Goal: Task Accomplishment & Management: Use online tool/utility

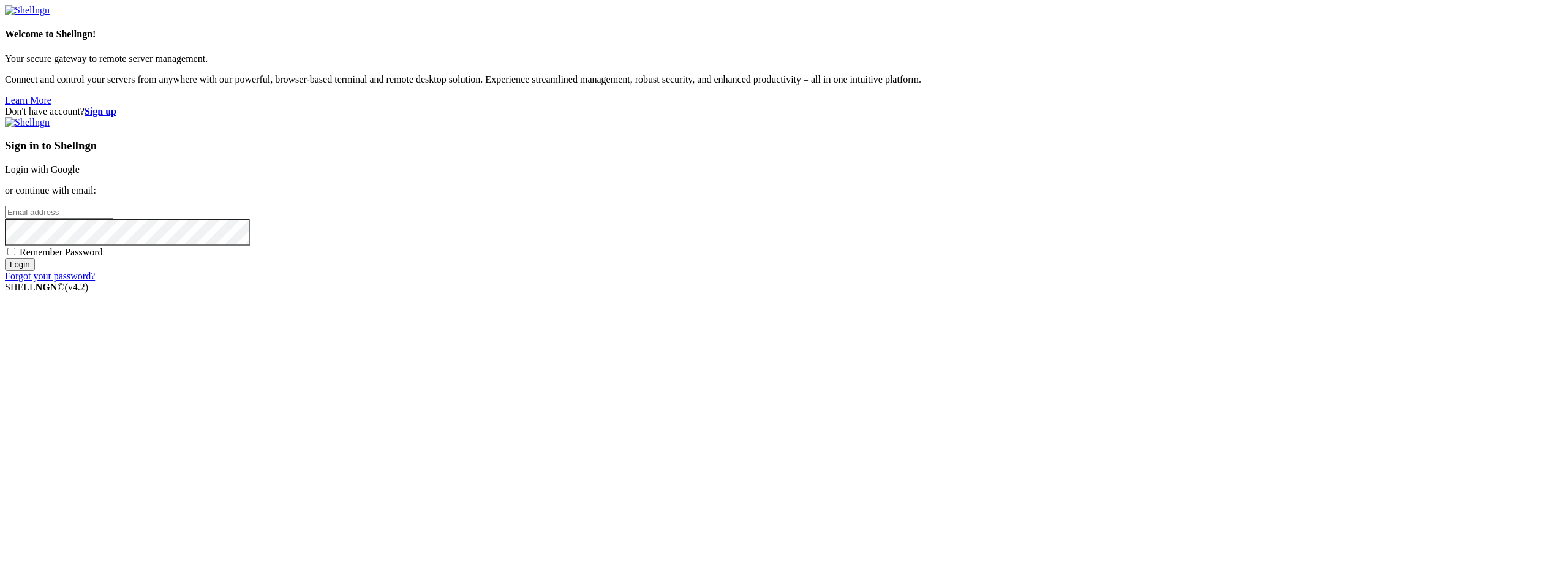
type input "22"
click at [80, 174] on link "Login with Google" at bounding box center [42, 169] width 75 height 10
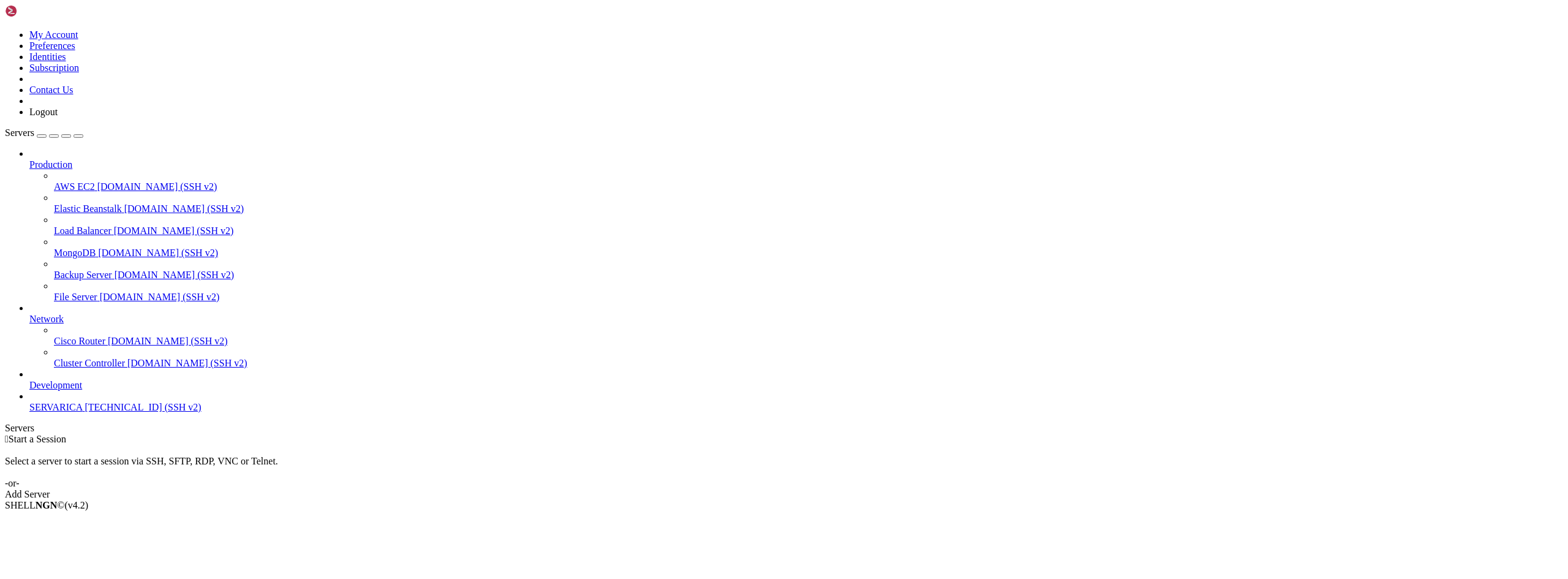
click at [869, 489] on div "Add Server" at bounding box center [784, 494] width 1558 height 11
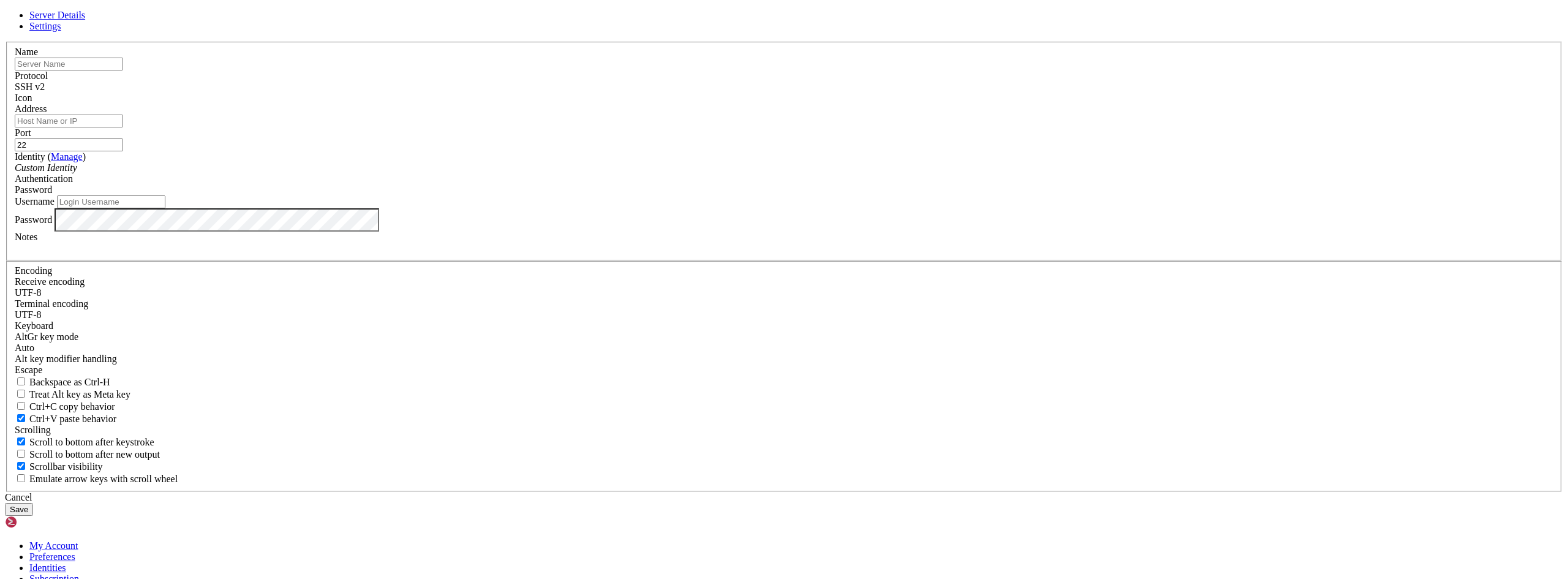
type input "22"
drag, startPoint x: 650, startPoint y: 177, endPoint x: 597, endPoint y: 174, distance: 53.1
click at [123, 70] on input "text" at bounding box center [69, 64] width 108 height 13
type input "S"
type input "d"
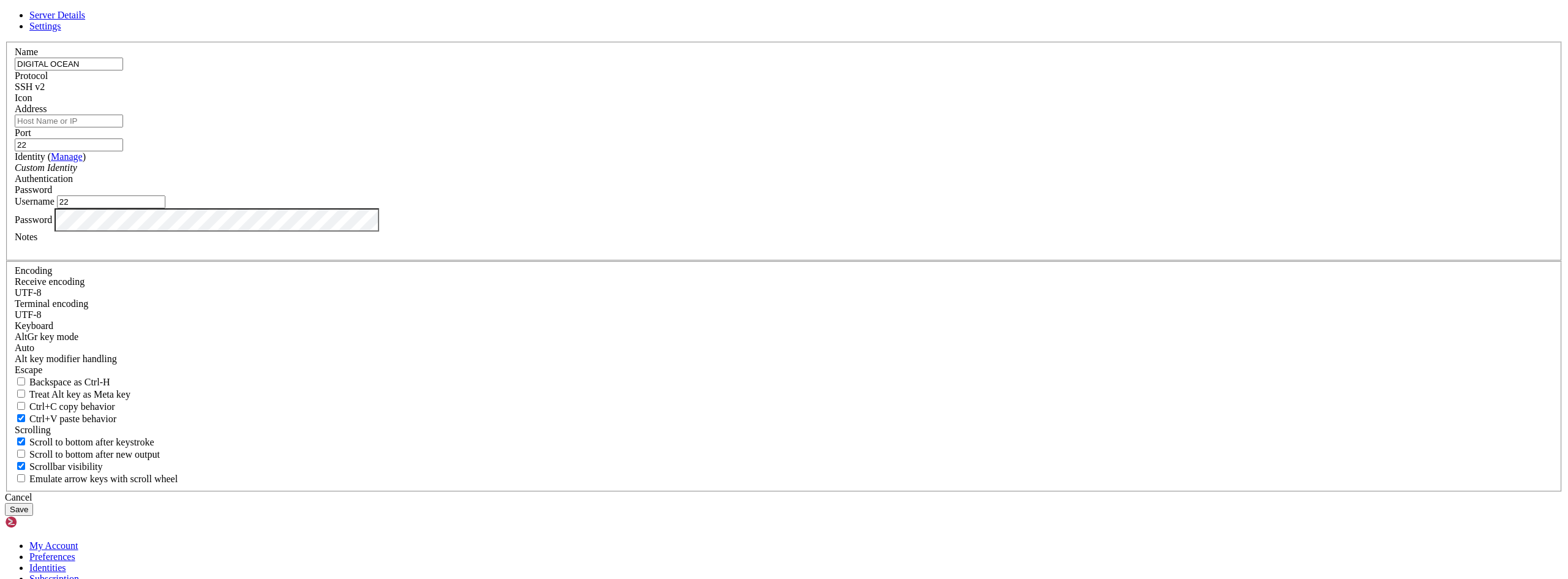
type input "DIGITAL OCEAN"
click at [123, 128] on input "Address" at bounding box center [69, 121] width 108 height 13
paste input "[TECHNICAL_ID]"
type input "[TECHNICAL_ID]"
drag, startPoint x: 656, startPoint y: 313, endPoint x: 455, endPoint y: 293, distance: 202.0
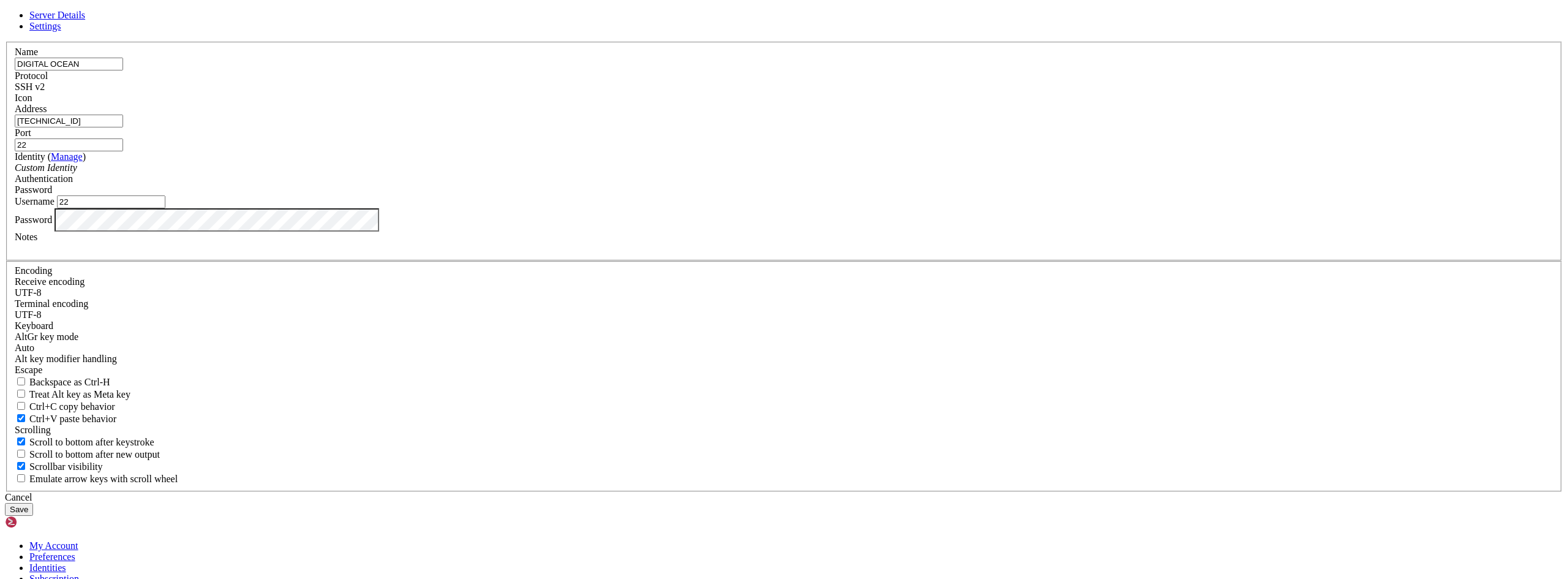
click at [455, 293] on div "Server Details Settings Name DIGITAL OCEAN Protocol SSH v2 Icon" at bounding box center [784, 262] width 1558 height 506
type input "root"
click at [802, 140] on div "Name DIGITAL OCEAN Protocol SSH v2 Icon Address [TECHNICAL_ID] ( Manage )" at bounding box center [784, 266] width 1558 height 450
click at [1142, 237] on div "Server Details Settings Name DIGITAL OCEAN Protocol SSH v2 Icon" at bounding box center [784, 262] width 1558 height 506
click at [33, 503] on button "Save" at bounding box center [19, 510] width 28 height 13
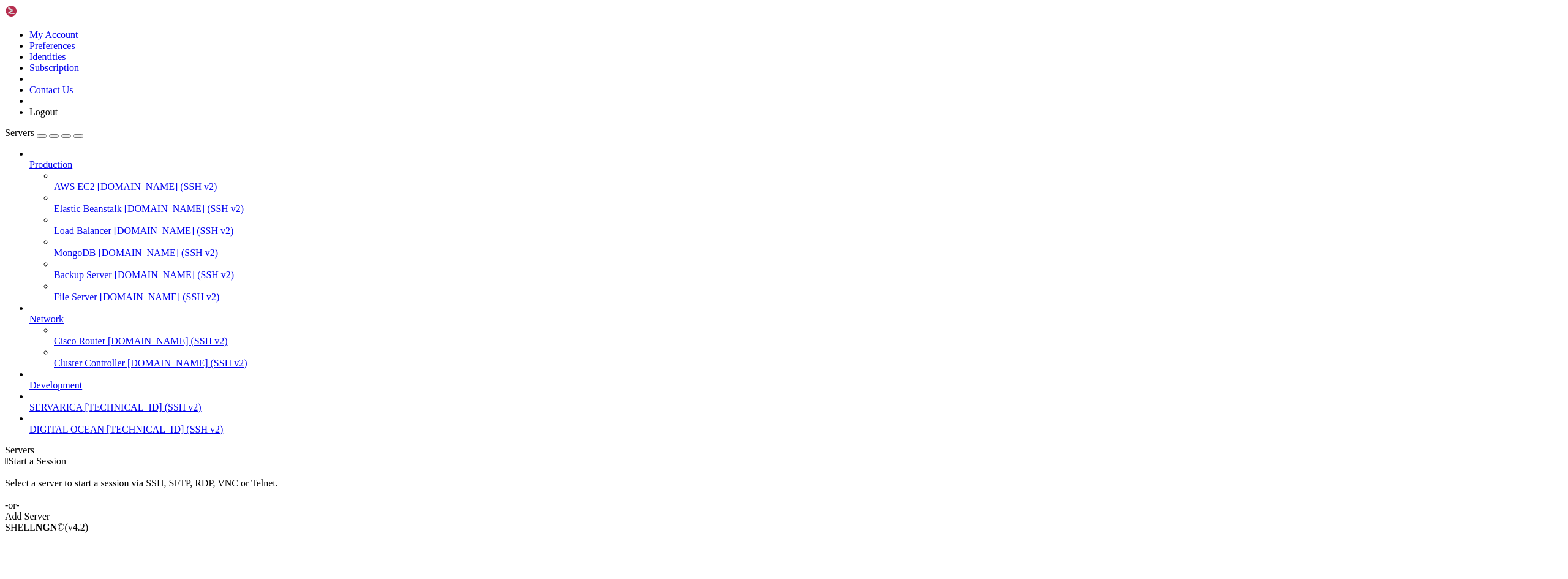
click at [58, 434] on span "DIGITAL OCEAN" at bounding box center [66, 429] width 75 height 10
